Goal: Find specific page/section: Find specific page/section

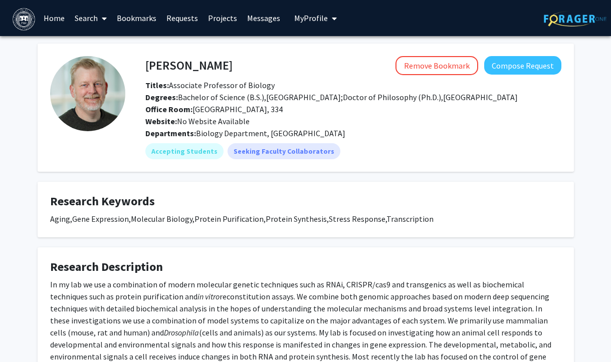
click at [180, 21] on link "Requests" at bounding box center [182, 18] width 42 height 35
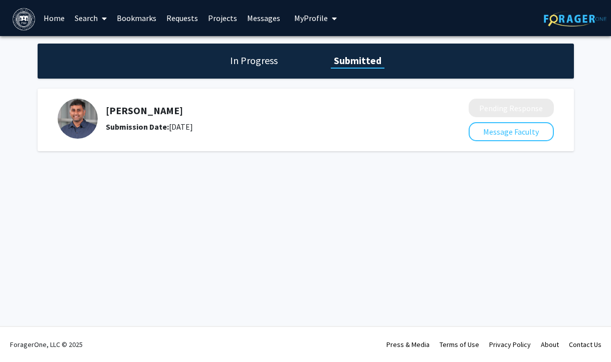
click at [251, 57] on h1 "In Progress" at bounding box center [254, 61] width 54 height 14
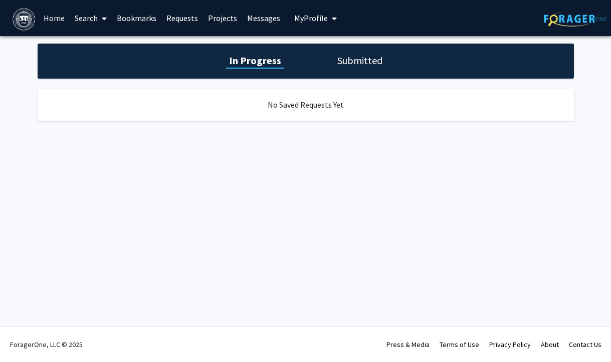
click at [172, 20] on link "Requests" at bounding box center [182, 18] width 42 height 35
click at [305, 17] on span "My Profile" at bounding box center [311, 18] width 34 height 10
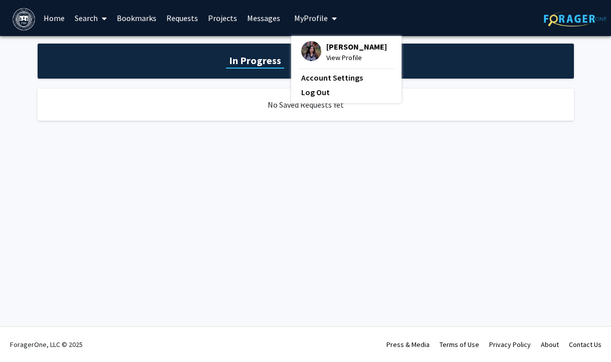
click at [127, 14] on link "Bookmarks" at bounding box center [137, 18] width 50 height 35
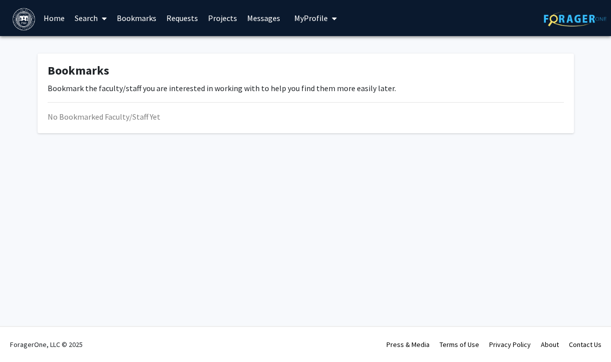
click at [100, 19] on span at bounding box center [102, 18] width 9 height 35
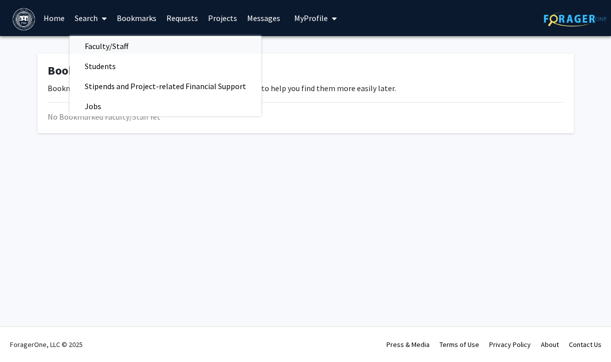
click at [124, 43] on span "Faculty/Staff" at bounding box center [107, 46] width 74 height 20
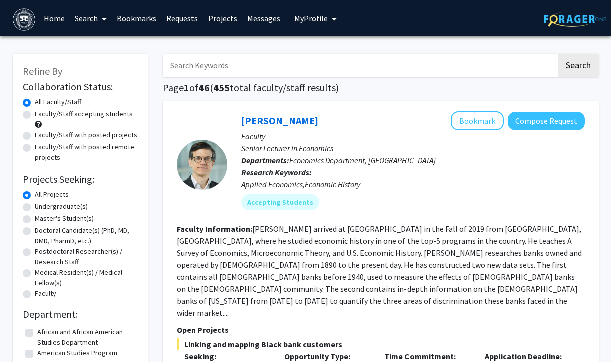
click at [63, 116] on label "Faculty/Staff accepting students" at bounding box center [84, 114] width 98 height 11
click at [41, 115] on input "Faculty/Staff accepting students" at bounding box center [38, 112] width 7 height 7
radio input "true"
click at [389, 58] on input "Search Keywords" at bounding box center [359, 65] width 393 height 23
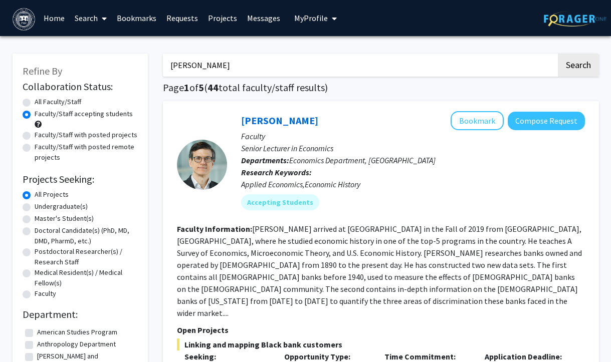
type input "[PERSON_NAME]"
click at [558, 54] on button "Search" at bounding box center [578, 65] width 41 height 23
radio input "true"
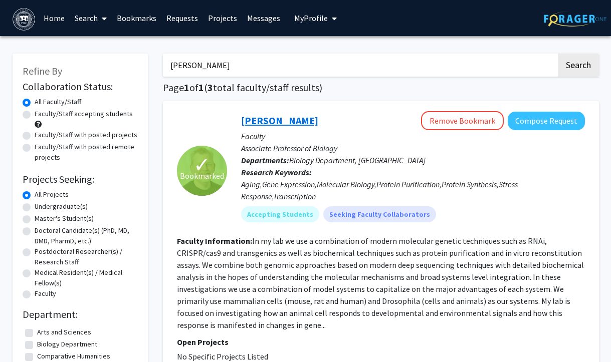
click at [276, 119] on link "[PERSON_NAME]" at bounding box center [279, 120] width 77 height 13
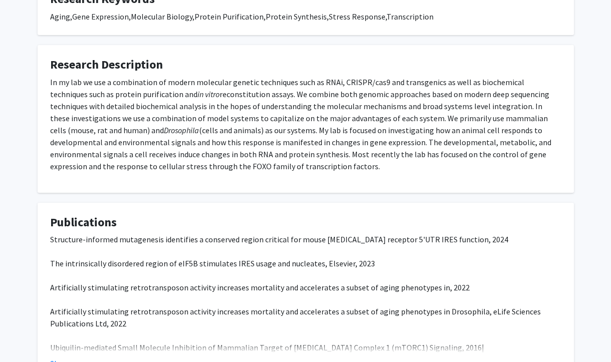
scroll to position [285, 0]
